Goal: Task Accomplishment & Management: Use online tool/utility

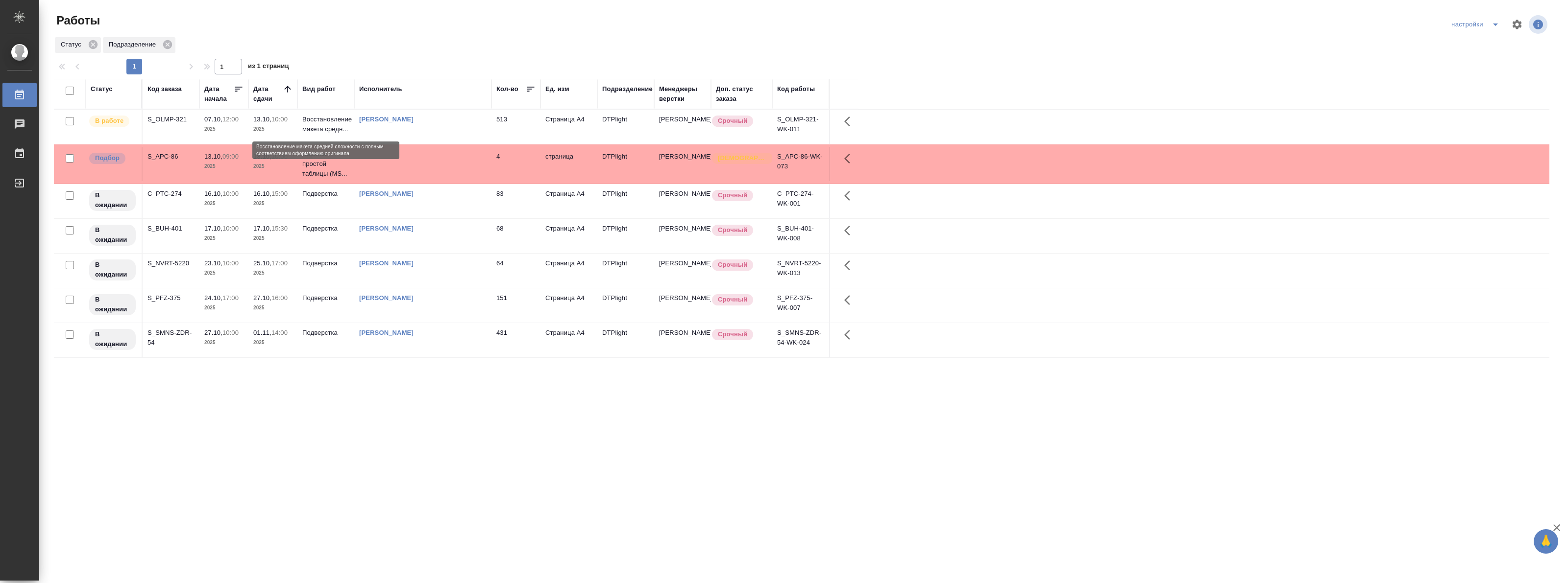
click at [317, 126] on p "Восстановление макета средн..." at bounding box center [326, 125] width 47 height 20
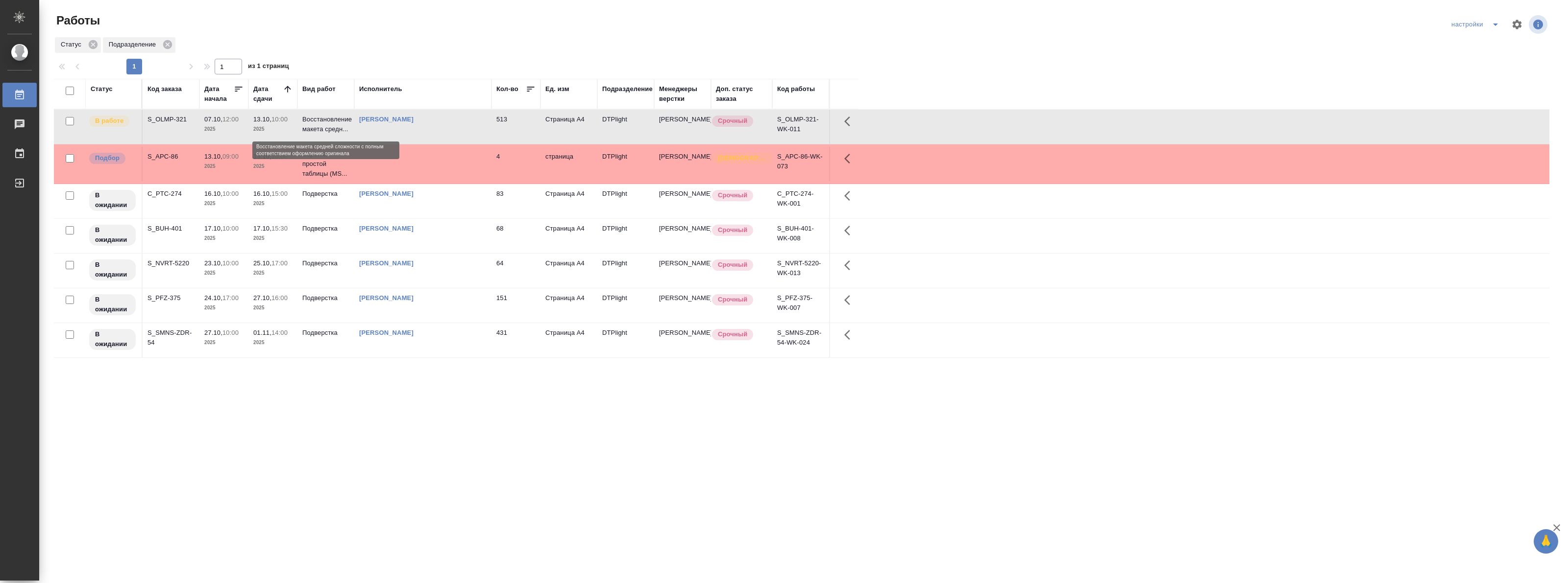
click at [317, 126] on p "Восстановление макета средн..." at bounding box center [326, 125] width 47 height 20
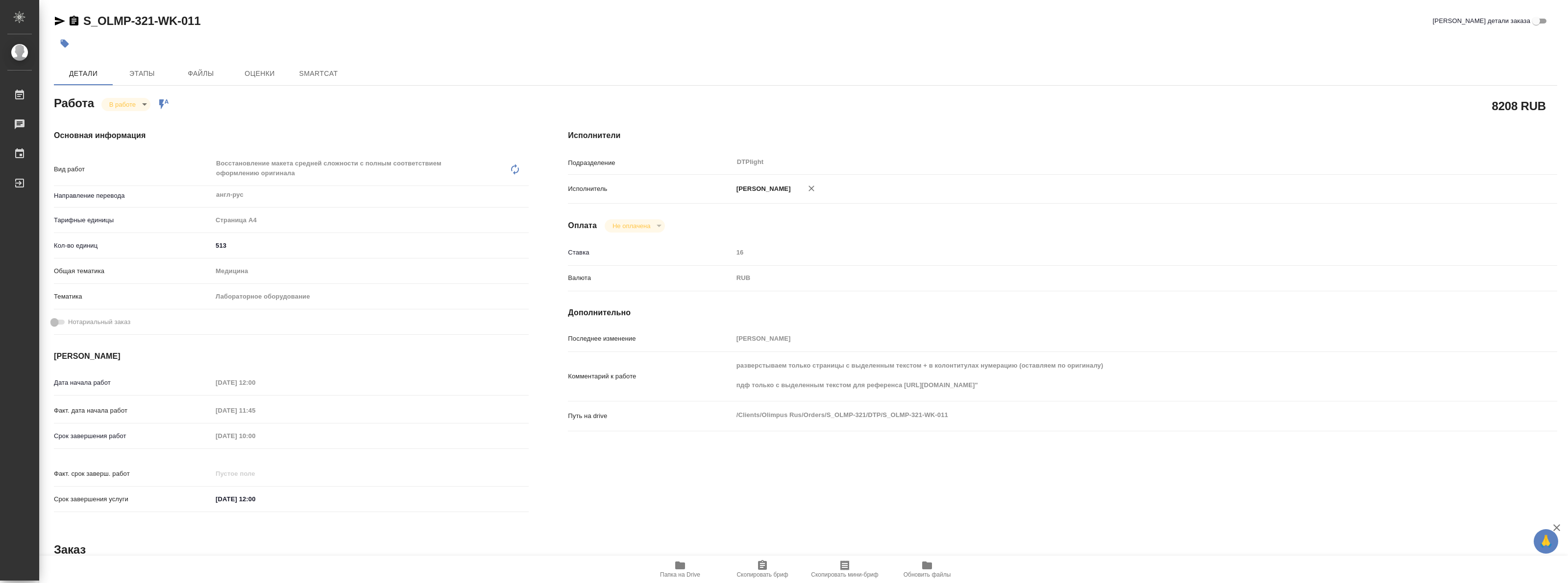
type textarea "x"
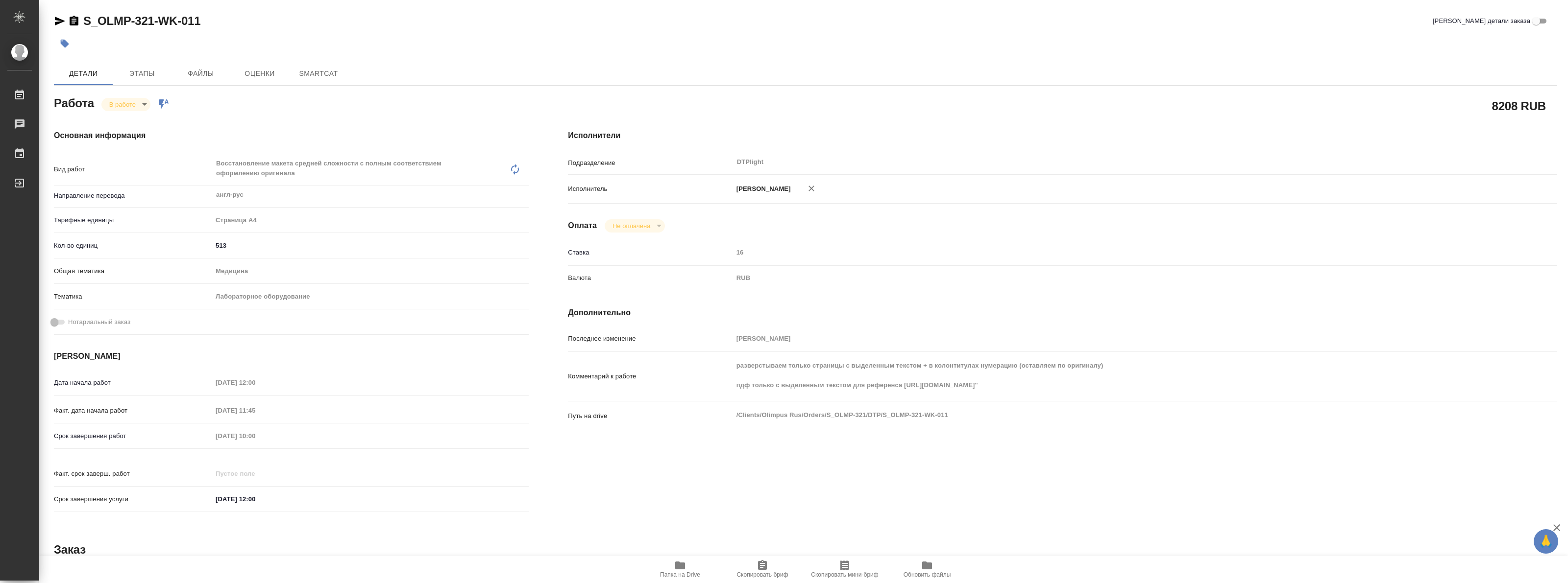
type textarea "x"
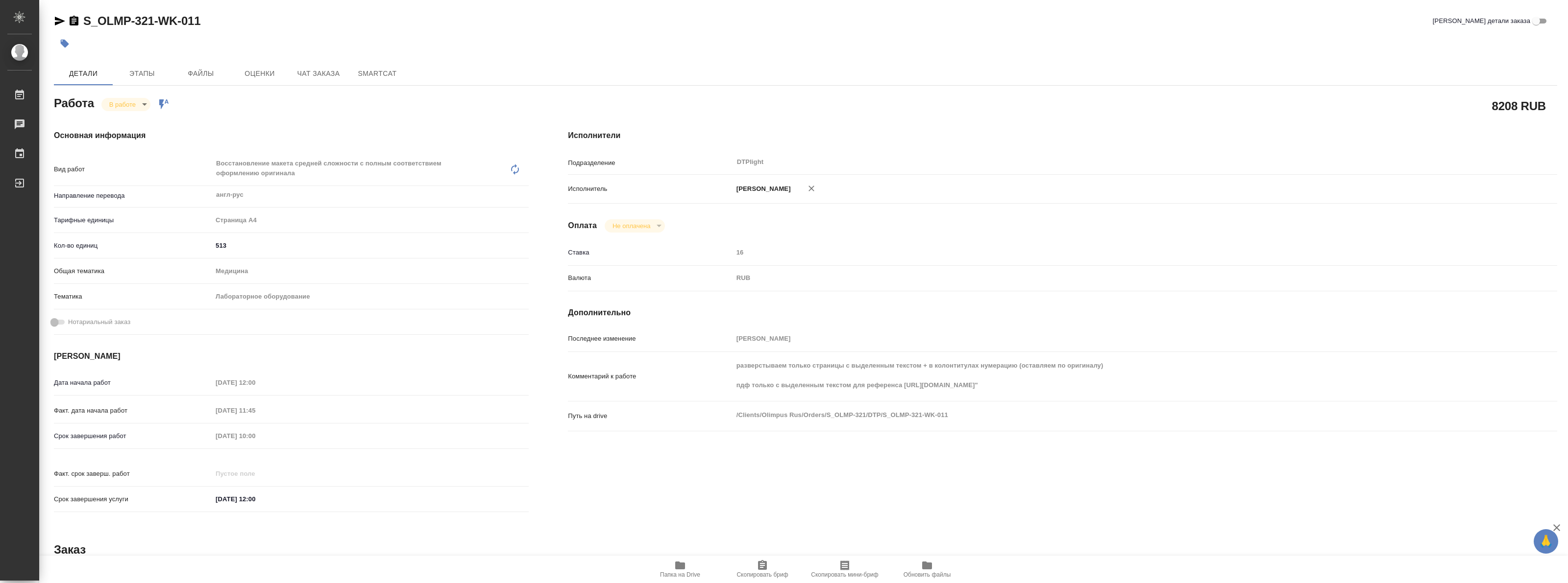
type textarea "x"
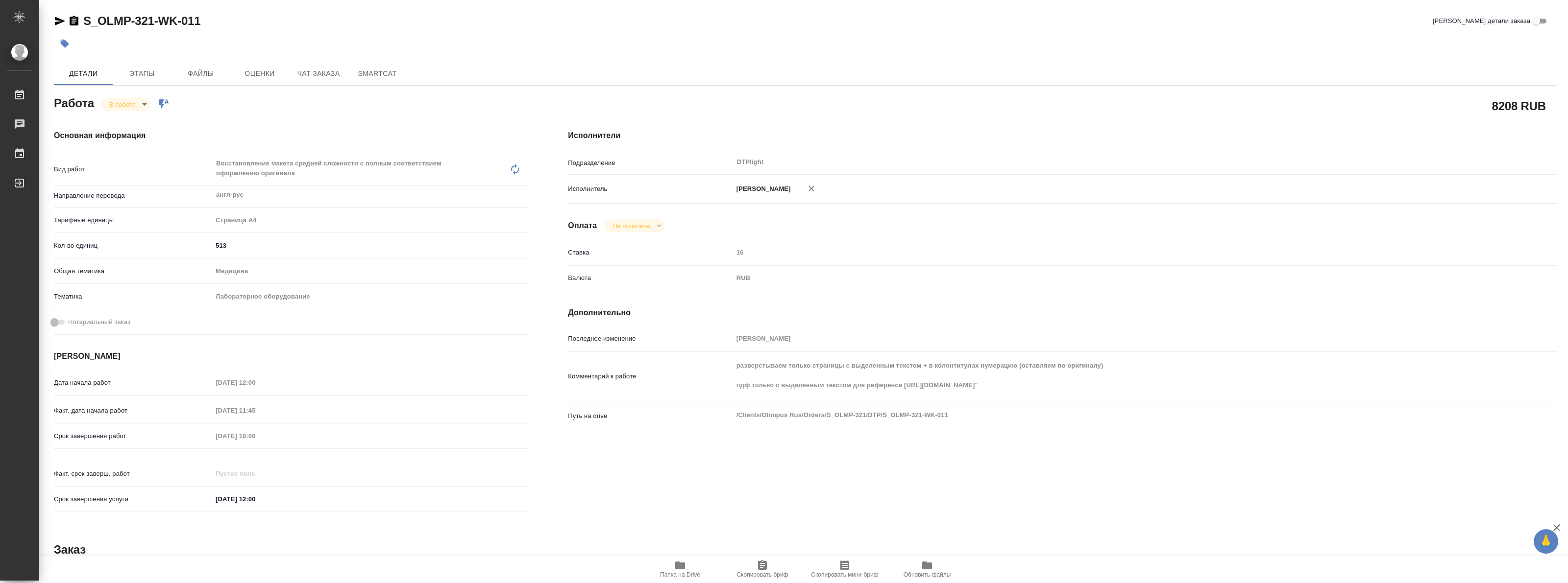
type textarea "x"
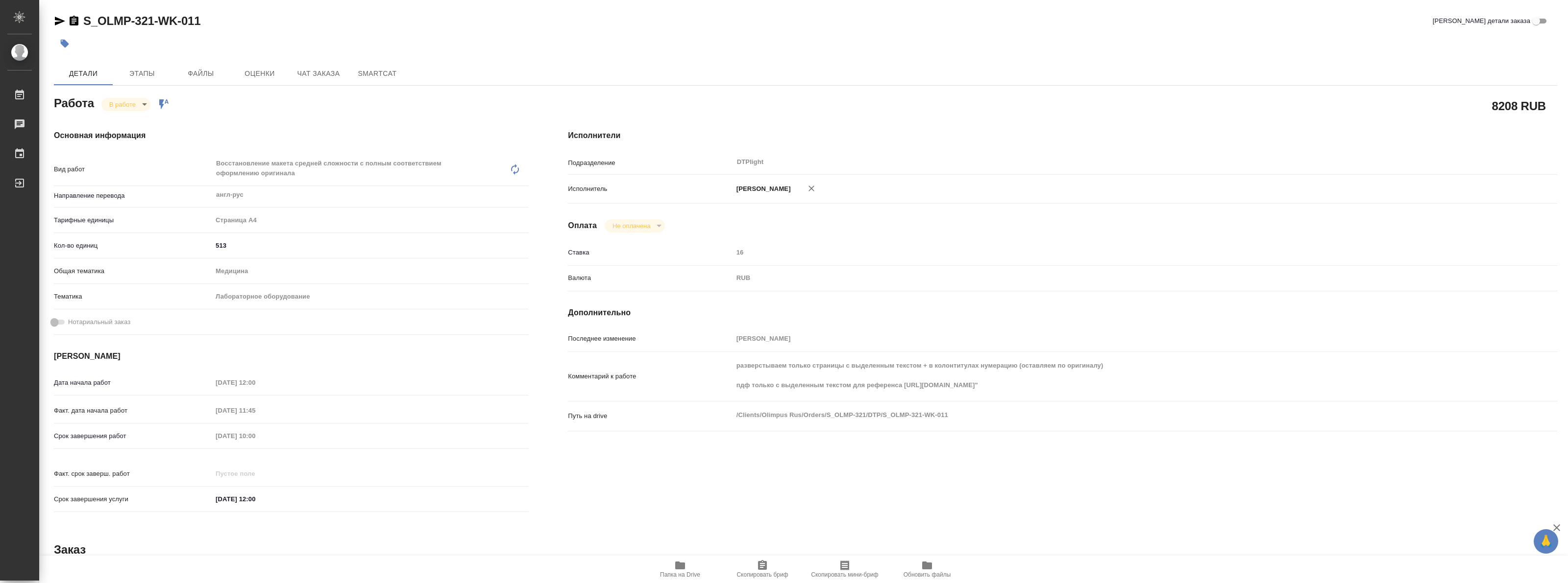
click at [55, 23] on icon "button" at bounding box center [60, 21] width 10 height 9
